Goal: Navigation & Orientation: Find specific page/section

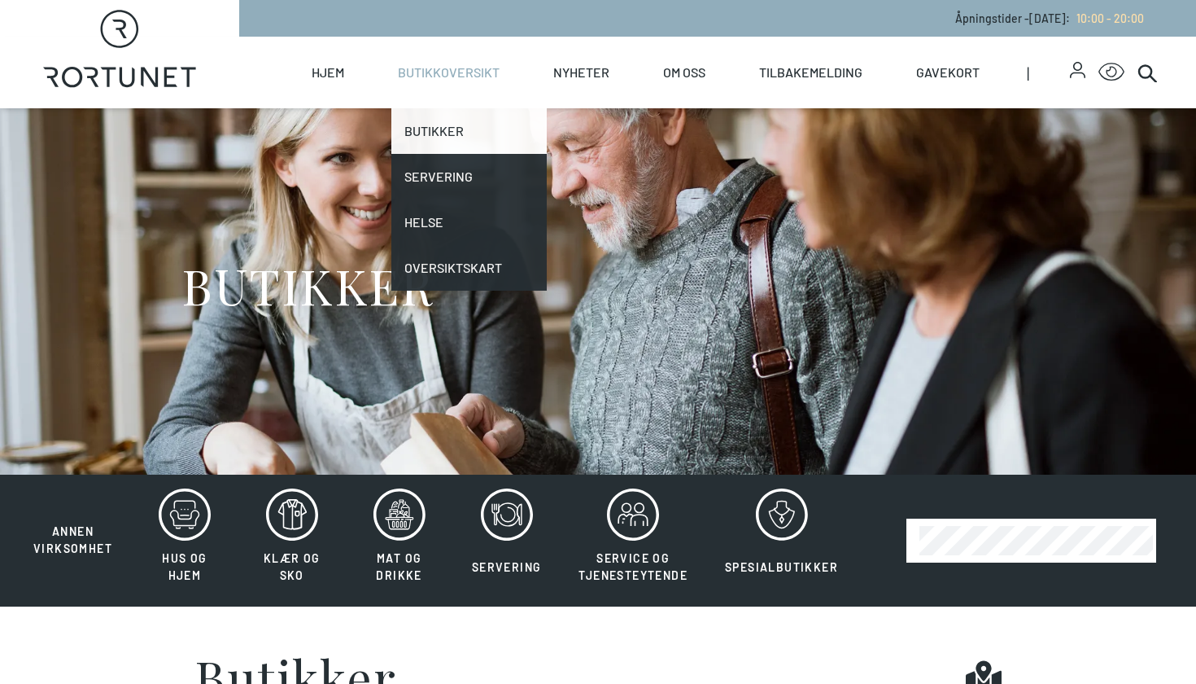
click at [439, 130] on link "Butikker" at bounding box center [468, 131] width 155 height 46
click at [470, 130] on link "Butikker" at bounding box center [468, 131] width 155 height 46
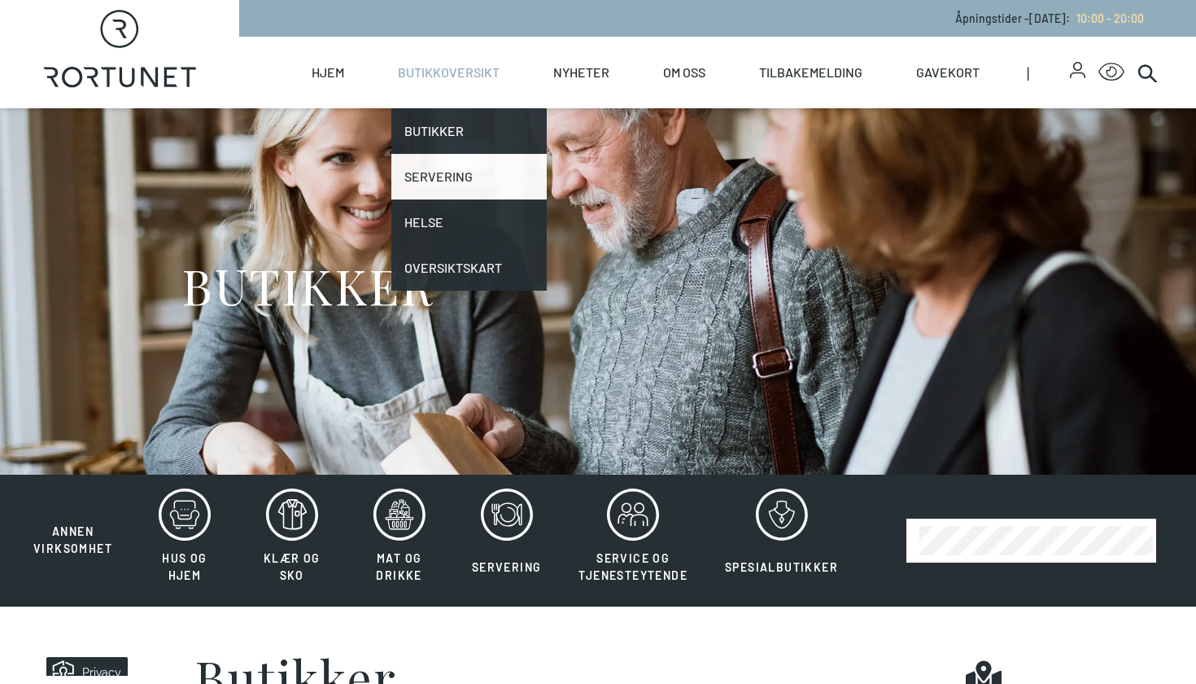
click at [449, 185] on link "Servering" at bounding box center [468, 177] width 155 height 46
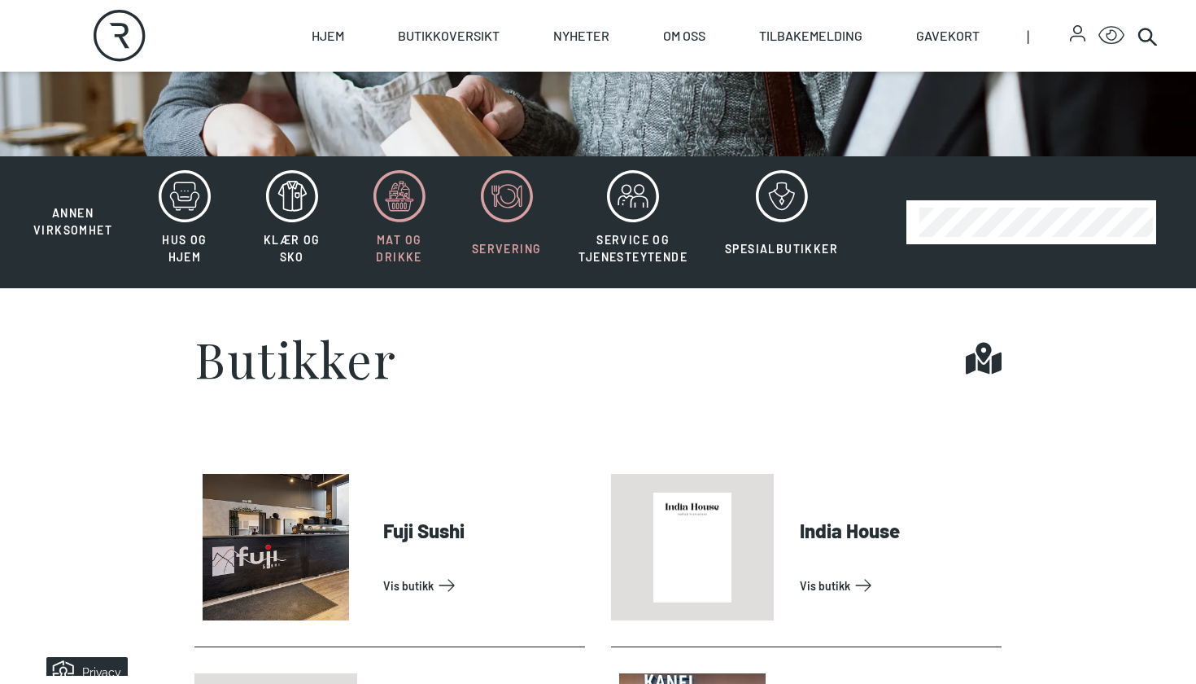
scroll to position [312, 0]
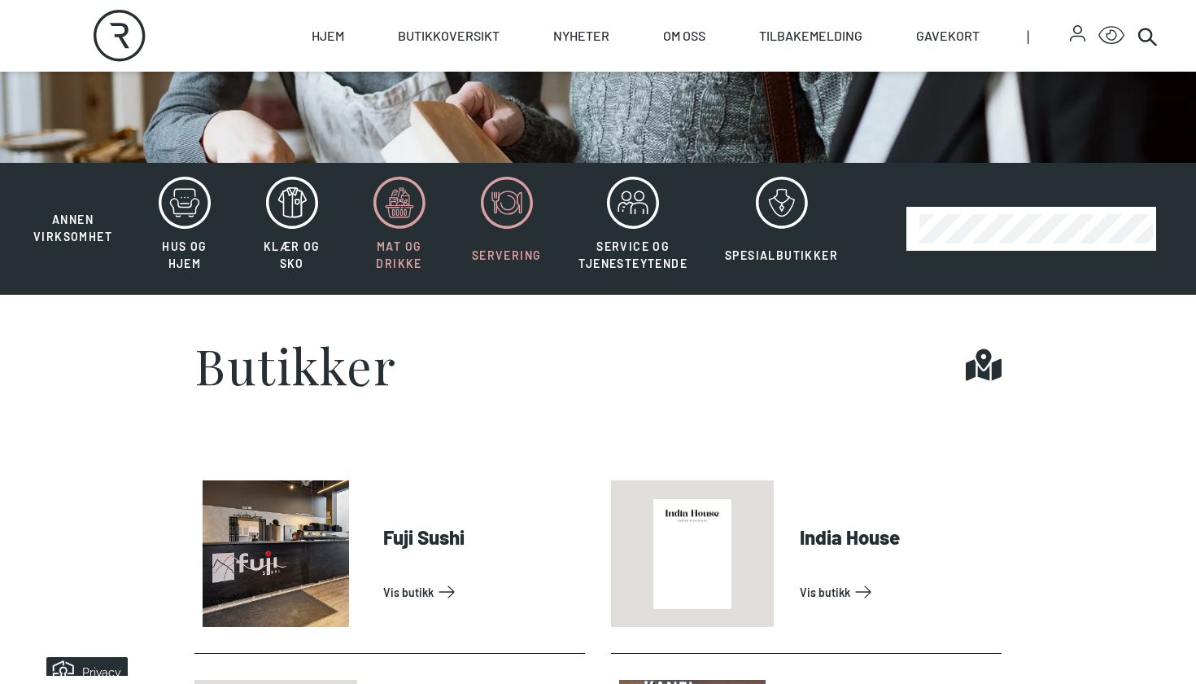
click at [404, 191] on icon at bounding box center [400, 203] width 52 height 52
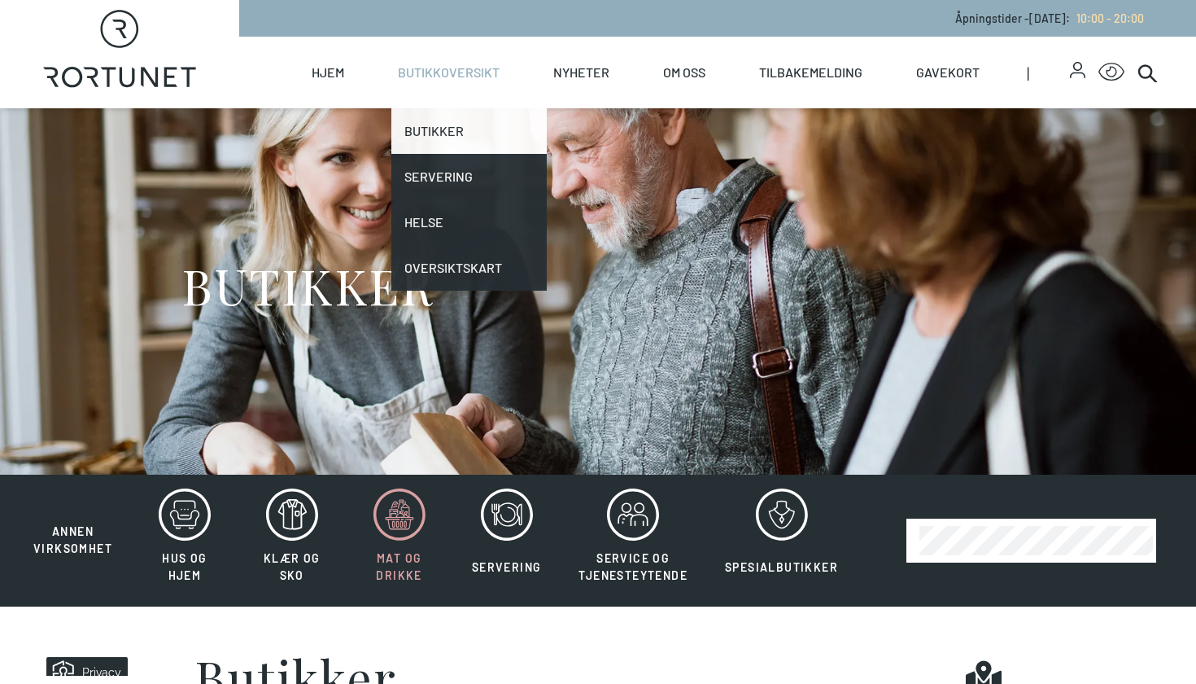
click at [426, 135] on link "Butikker" at bounding box center [468, 131] width 155 height 46
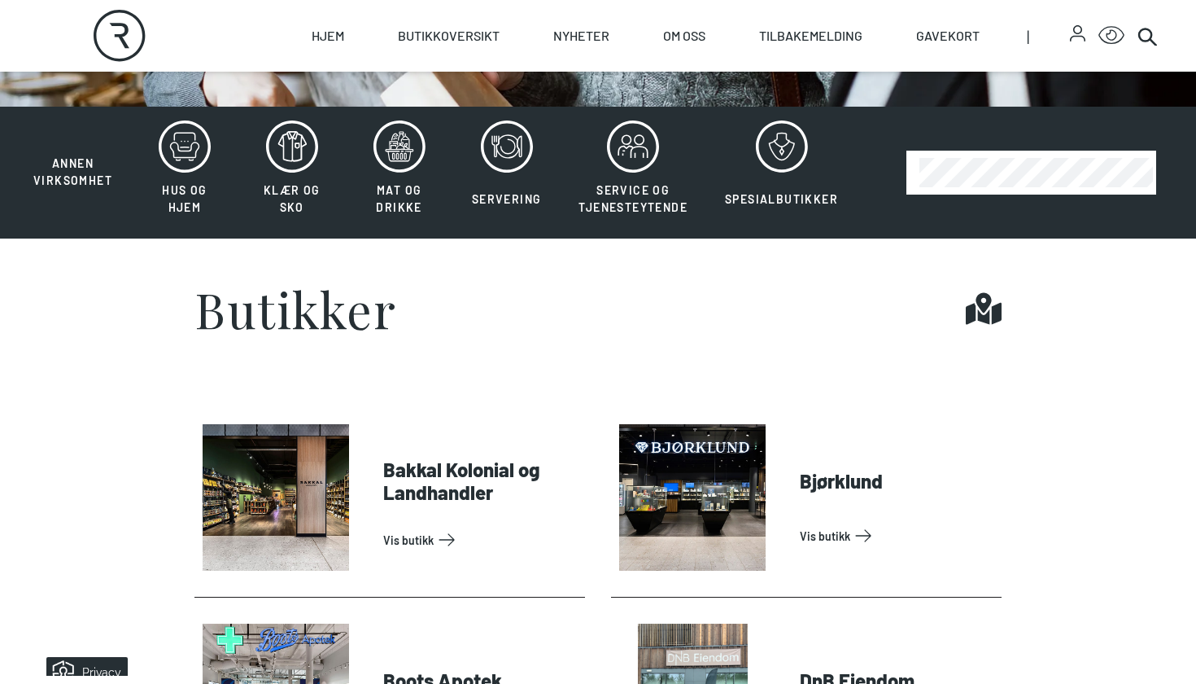
scroll to position [367, 0]
